Goal: Information Seeking & Learning: Learn about a topic

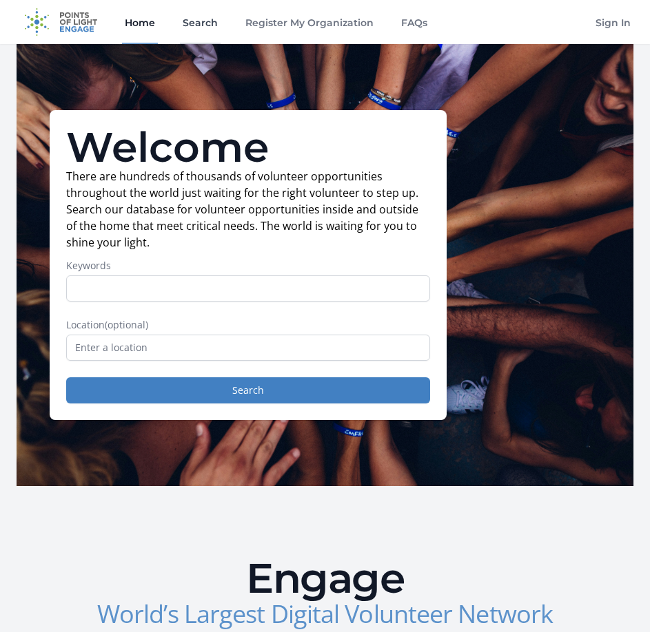
click at [189, 24] on link "Search" at bounding box center [200, 22] width 41 height 44
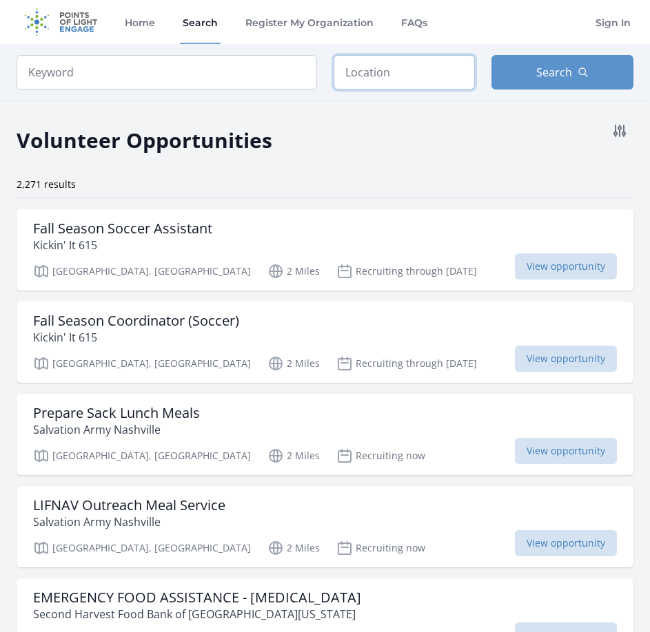
click at [355, 70] on input "text" at bounding box center [404, 72] width 142 height 34
type input "virtual"
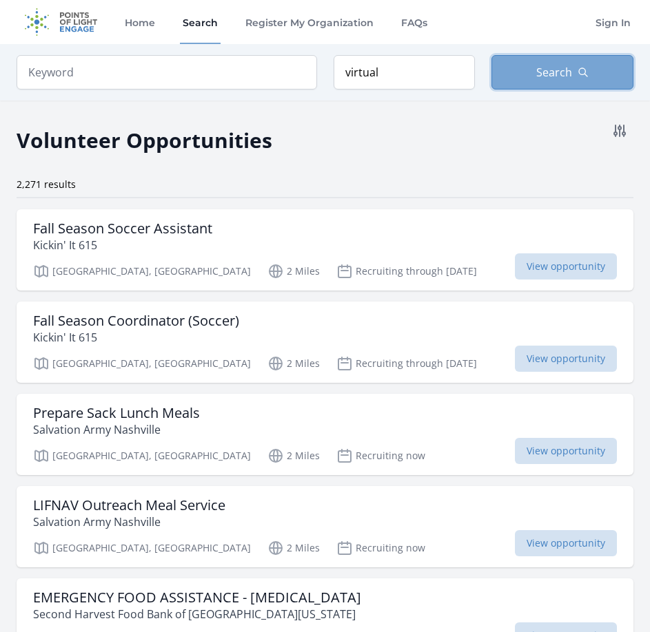
click at [557, 69] on span "Search" at bounding box center [554, 72] width 36 height 17
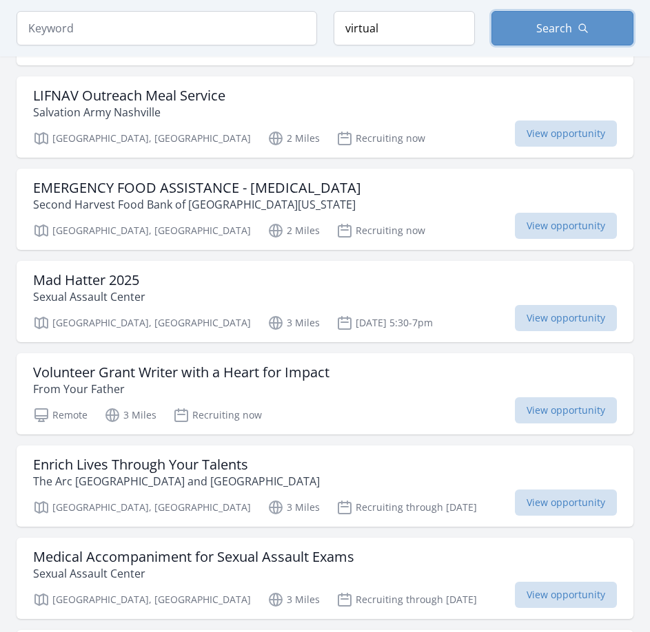
scroll to position [396, 0]
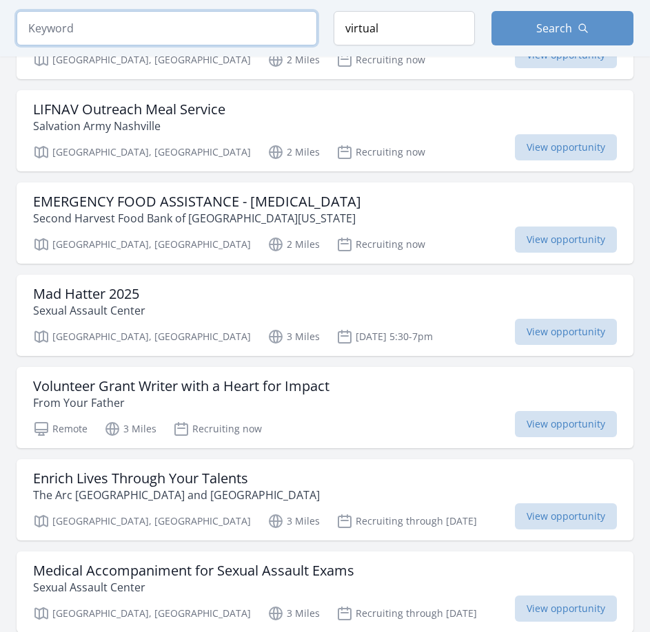
click at [199, 32] on input "search" at bounding box center [167, 28] width 300 height 34
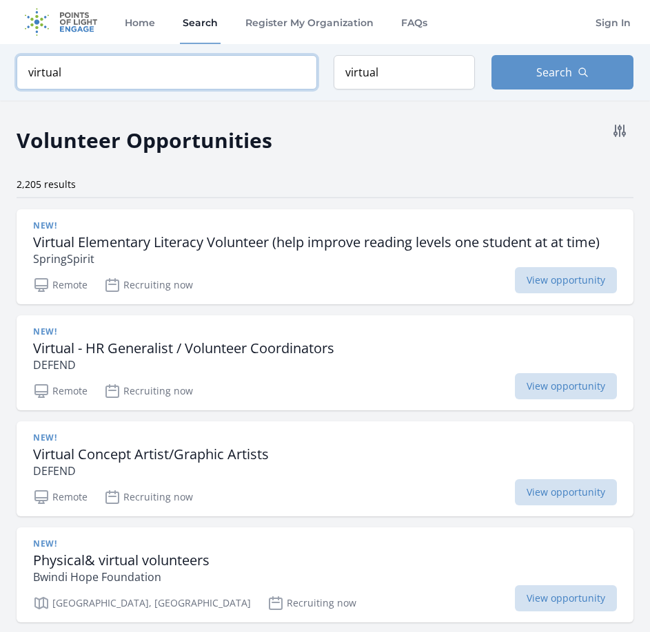
type input "virtual"
click at [193, 19] on link "Search" at bounding box center [200, 22] width 41 height 44
